Goal: Navigation & Orientation: Find specific page/section

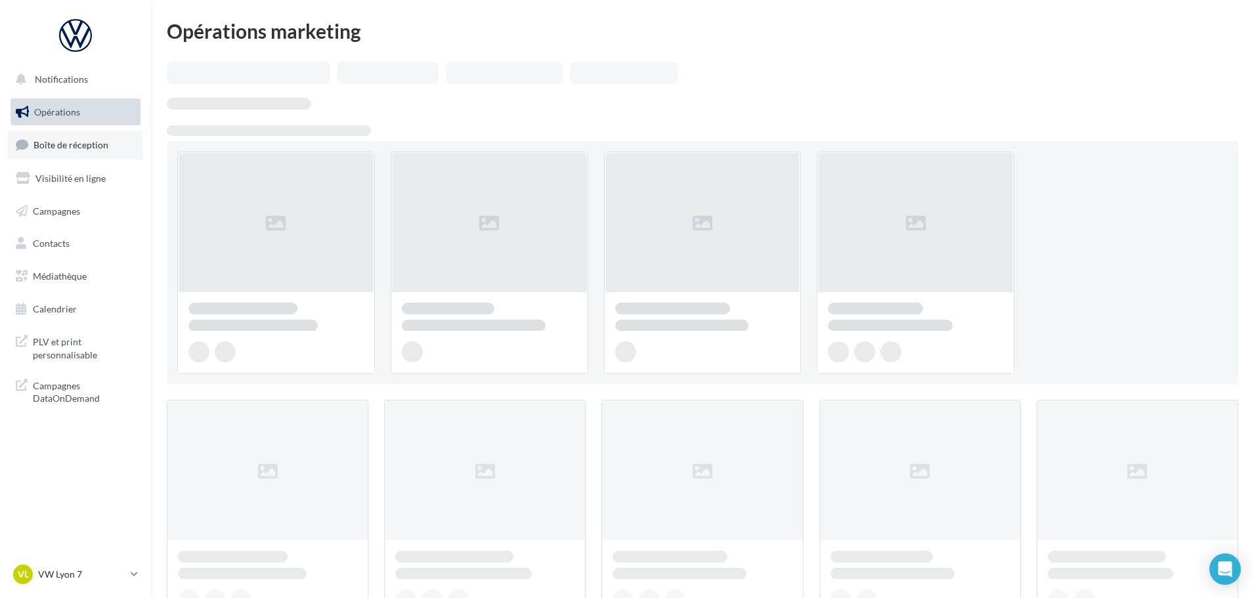
click at [93, 158] on link "Boîte de réception" at bounding box center [75, 145] width 135 height 28
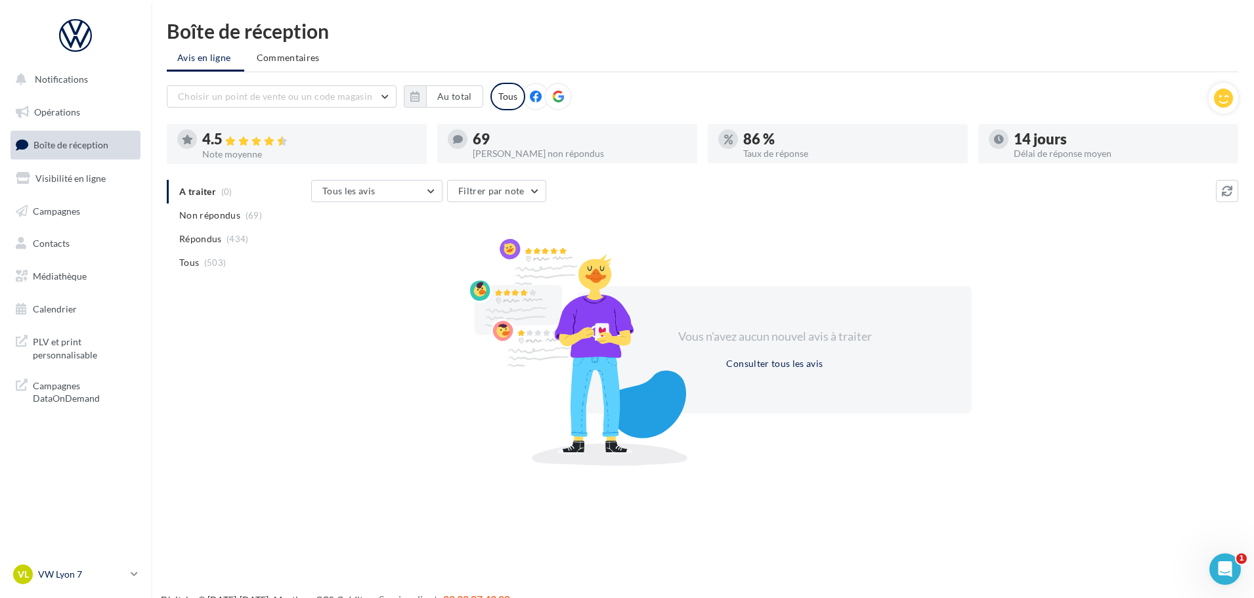
click at [62, 568] on p "VW Lyon 7" at bounding box center [81, 574] width 87 height 13
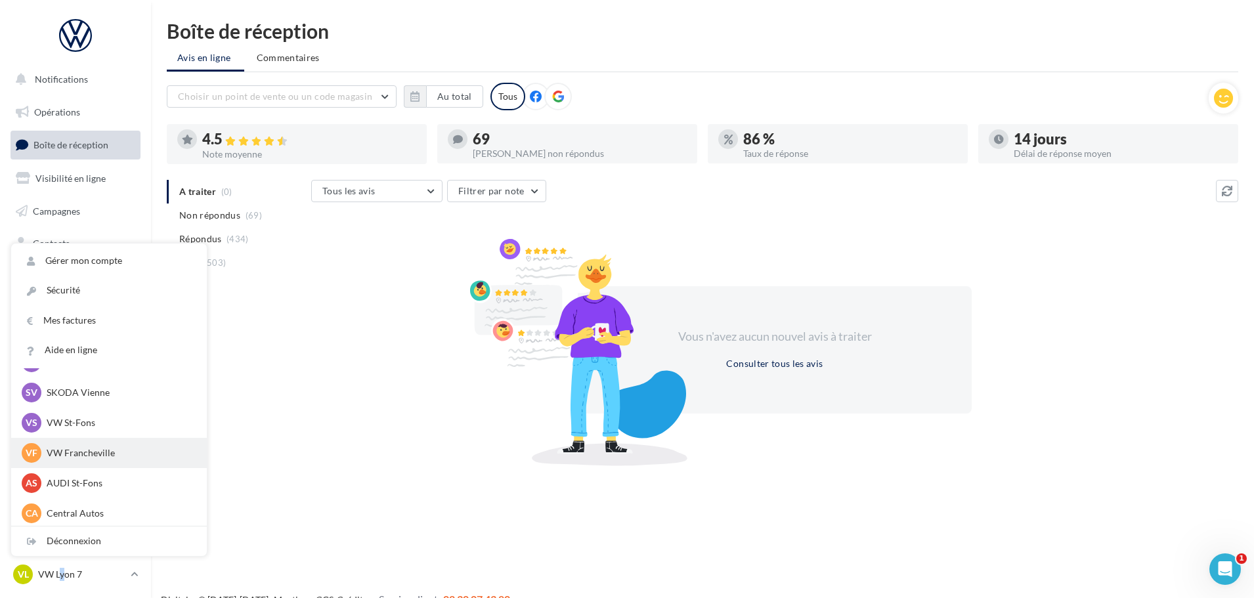
scroll to position [131, 0]
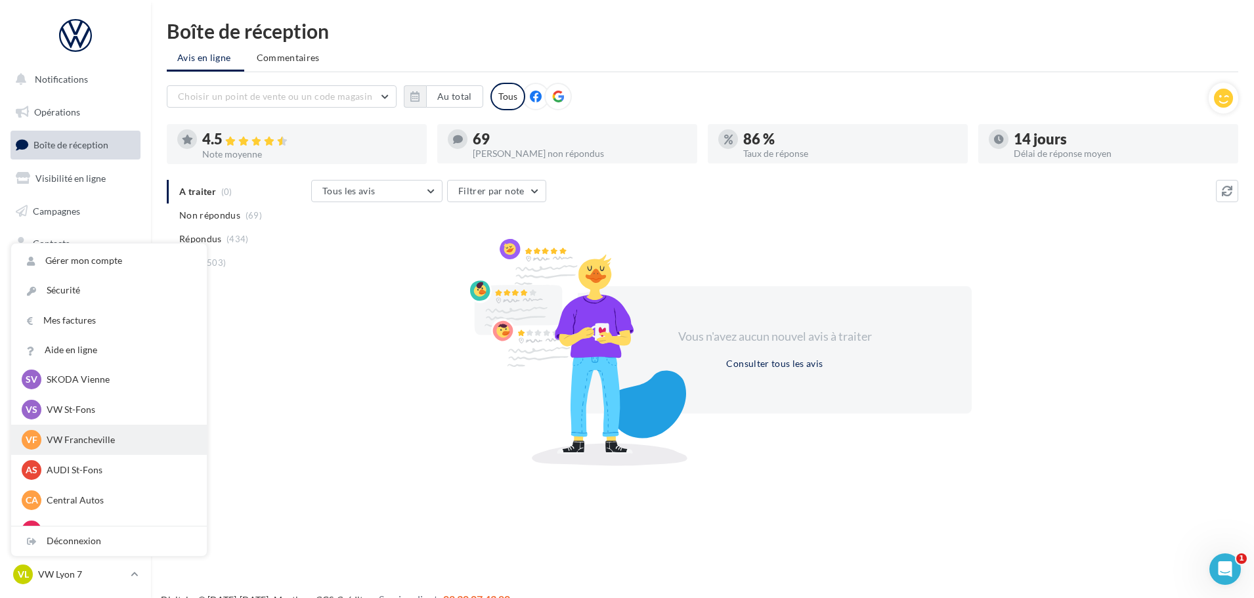
click at [98, 450] on div "VF VW Francheville vw-fra-gru" at bounding box center [109, 440] width 175 height 20
